Goal: Task Accomplishment & Management: Use online tool/utility

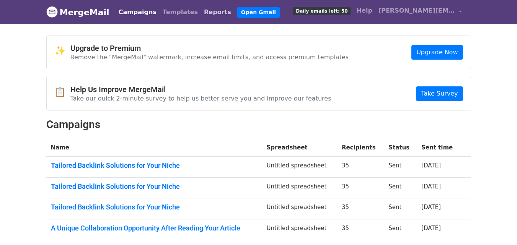
click at [201, 13] on link "Reports" at bounding box center [217, 12] width 33 height 15
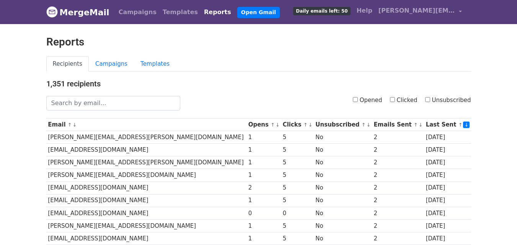
click at [395, 101] on input "Clicked" at bounding box center [392, 99] width 5 height 5
checkbox input "true"
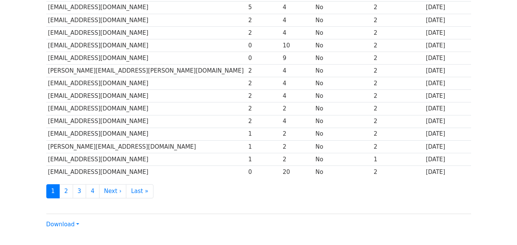
scroll to position [378, 0]
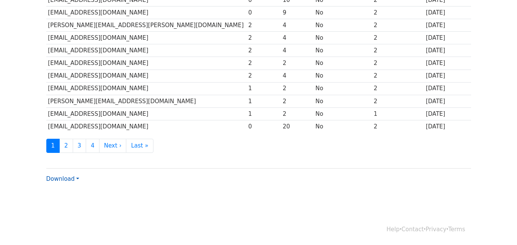
click at [70, 180] on link "Download" at bounding box center [62, 179] width 33 height 7
click at [75, 189] on link "CSV" at bounding box center [77, 194] width 60 height 12
